Goal: Navigation & Orientation: Find specific page/section

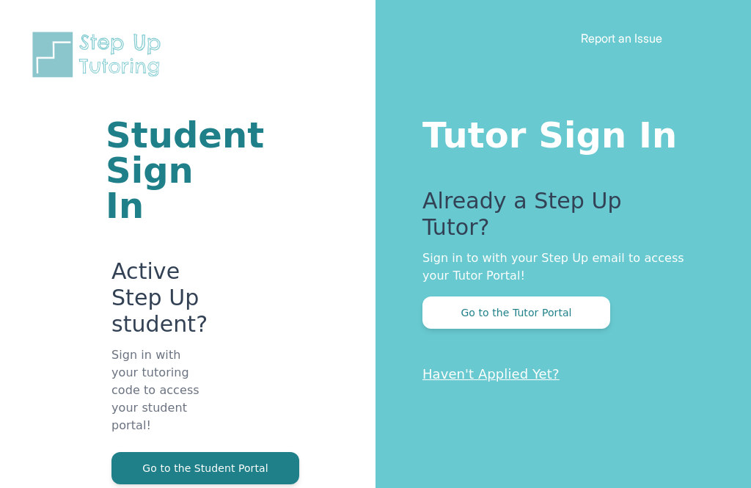
scroll to position [76, 0]
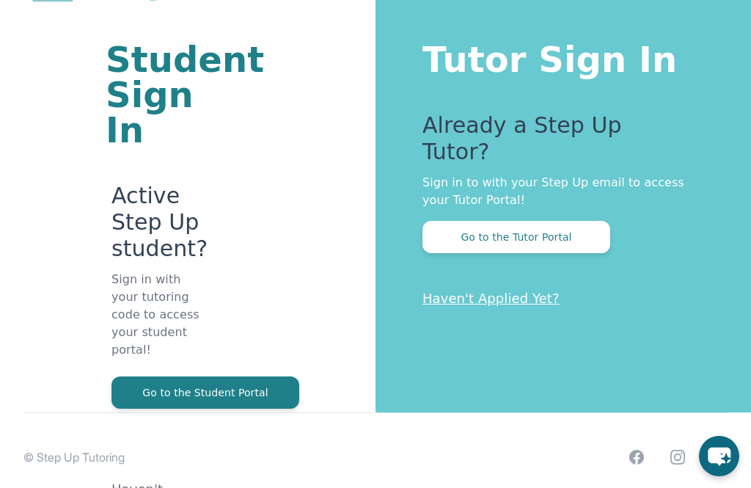
click at [561, 221] on button "Go to the Tutor Portal" at bounding box center [517, 237] width 188 height 32
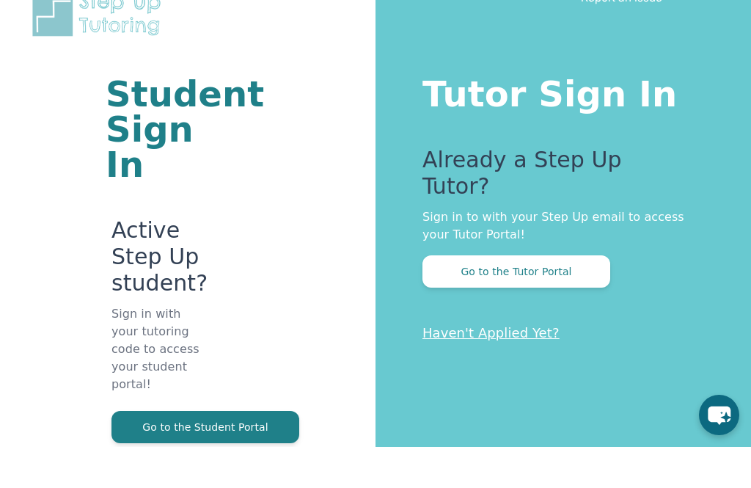
scroll to position [60, 0]
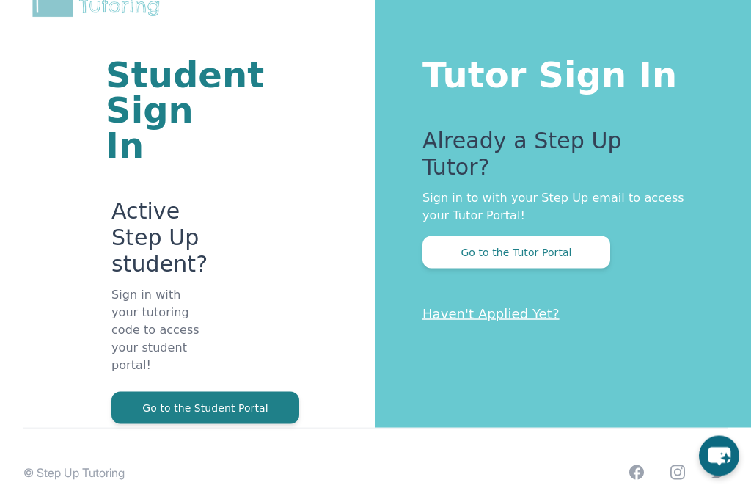
click at [145, 403] on button "Go to the Student Portal" at bounding box center [206, 408] width 188 height 32
